Goal: Complete application form

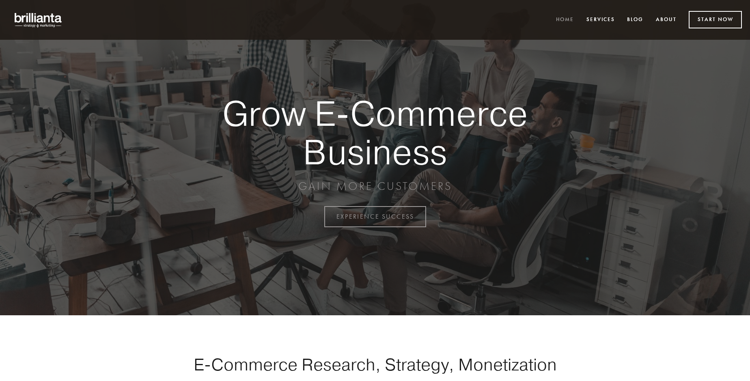
scroll to position [2127, 0]
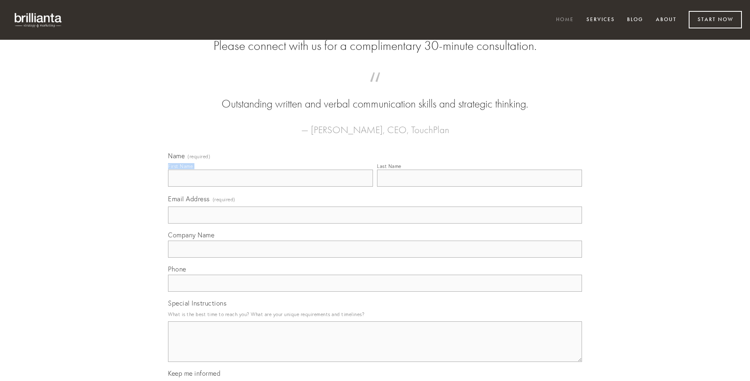
type input "[PERSON_NAME]"
click at [479, 187] on input "Last Name" at bounding box center [479, 178] width 205 height 17
type input "[PERSON_NAME]"
click at [375, 224] on input "Email Address (required)" at bounding box center [375, 215] width 414 height 17
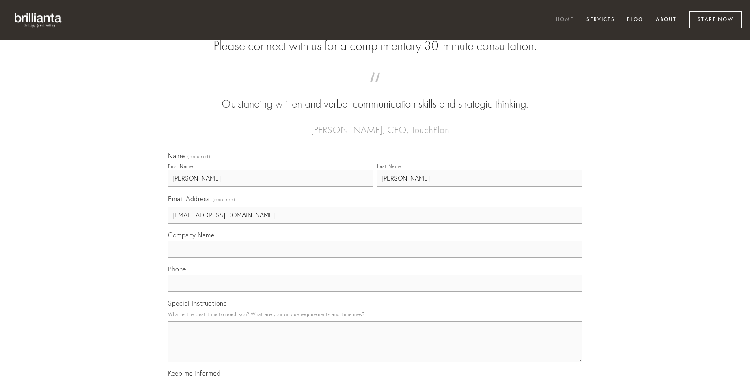
type input "[EMAIL_ADDRESS][DOMAIN_NAME]"
click at [375, 258] on input "Company Name" at bounding box center [375, 249] width 414 height 17
type input "laboriosam"
click at [375, 292] on input "text" at bounding box center [375, 283] width 414 height 17
click at [375, 349] on textarea "Special Instructions" at bounding box center [375, 341] width 414 height 41
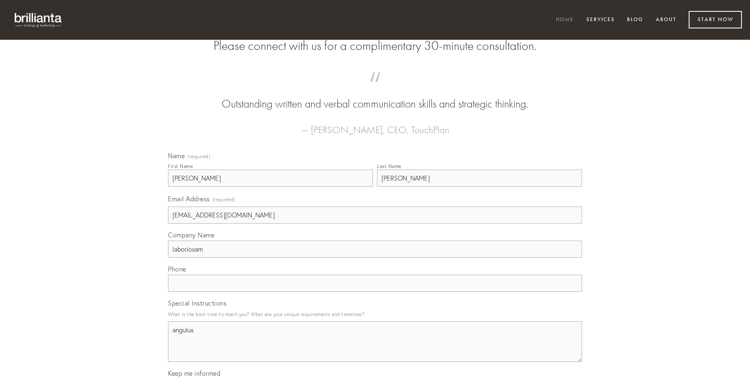
type textarea "angulus"
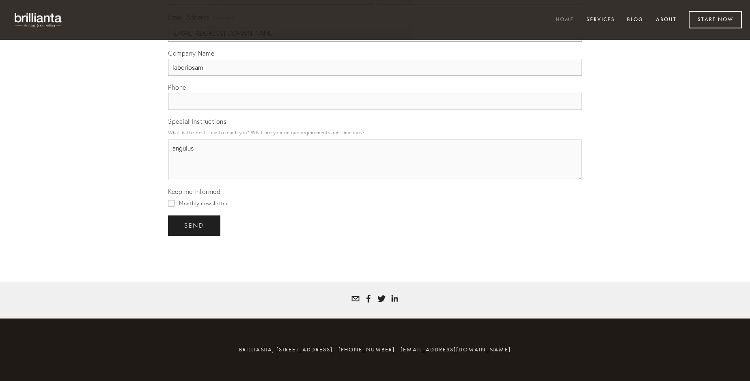
click at [195, 225] on span "send" at bounding box center [194, 225] width 20 height 7
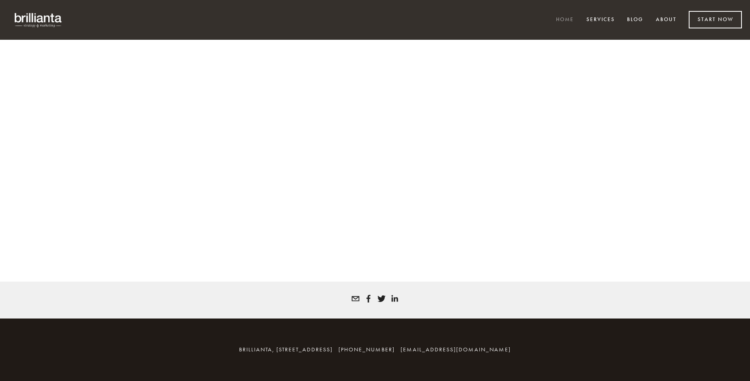
scroll to position [2116, 0]
